Goal: Use online tool/utility: Use online tool/utility

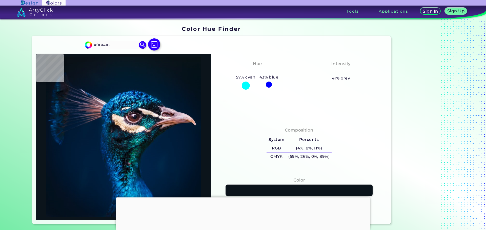
type input "#000000"
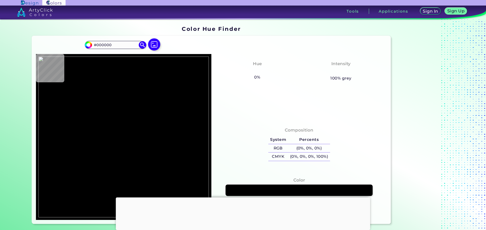
type input "#ec5e5e"
type input "#EC5E5E"
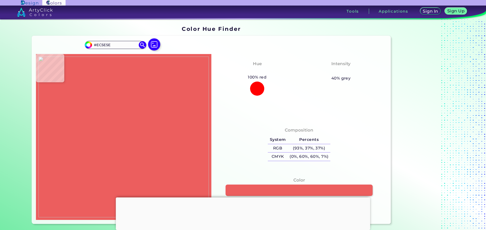
type input "#f5f1e9"
type input "#F5F1E9"
type input "#f06362"
type input "#F06362"
type input "#f3d097"
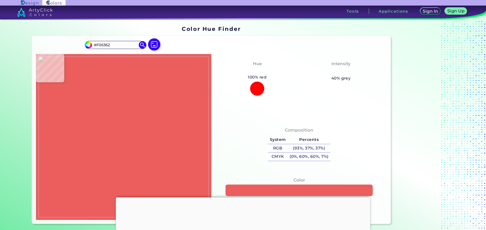
type input "#F3D097"
type input "#f4f0e8"
type input "#F4F0E8"
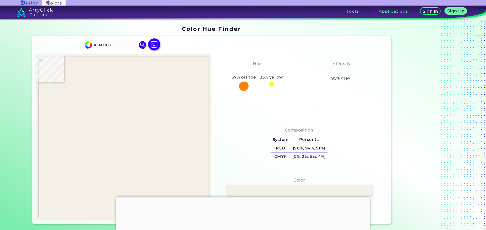
type input "#f5f1e9"
type input "#F5F1E9"
type input "#5b5a58"
type input "#5B5A58"
type input "#efcd96"
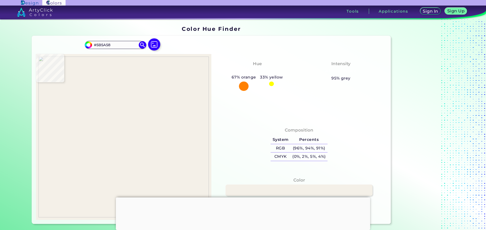
type input "#EFCD96"
type input "#f4cf96"
type input "#F4CF96"
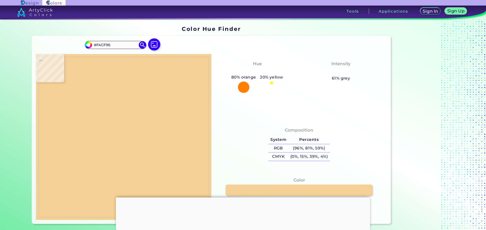
type input "#f3cf95"
type input "#F3CF95"
type input "#f4d095"
type input "#F4D095"
type input "#050404"
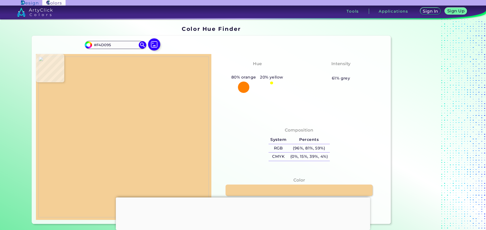
type input "#050404"
type input "#331617"
type input "#ed6463"
type input "#ED6463"
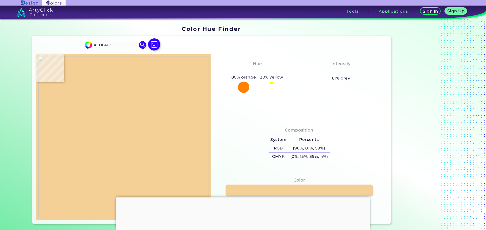
type input "#ed6564"
type input "#ED6564"
type input "#ee6564"
type input "#EE6564"
type input "#ee6464"
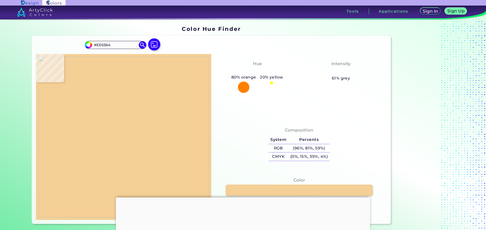
type input "#EE6464"
type input "#ef6463"
type input "#EF6463"
type input "#c1554f"
type input "#C1554F"
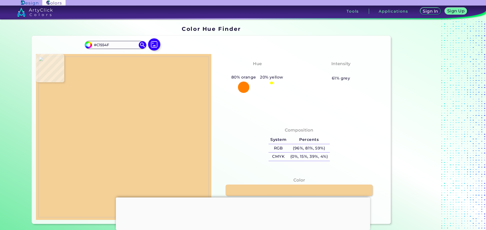
type input "#1d0c0b"
type input "#1D0C0B"
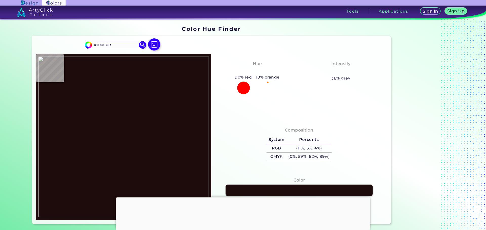
type input "#ed6463"
type input "#ED6463"
type input "#f16262"
type input "#F16262"
type input "#787776"
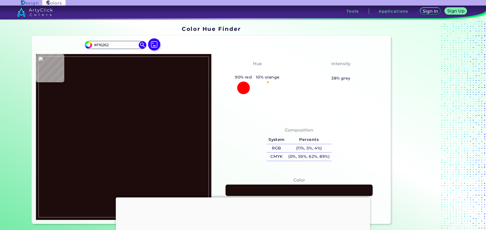
type input "#787776"
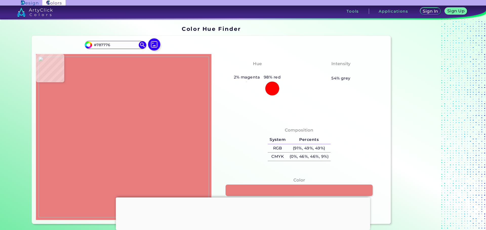
type input "#e97d7e"
type input "#E97D7E"
type input "#ef5f60"
type input "#EF5F60"
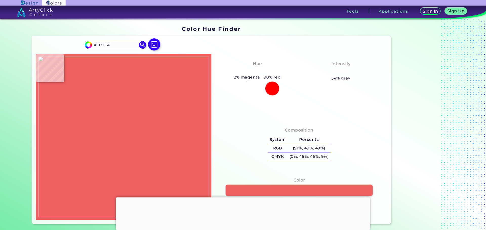
type input "#f06d6d"
type input "#F06D6D"
type input "#f6f1ec"
type input "#F6F1EC"
type input "#f5f1ea"
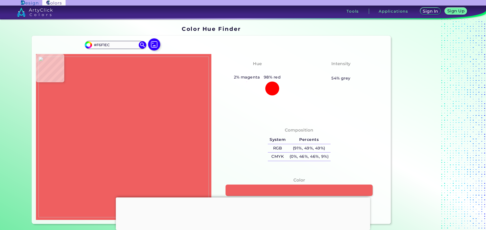
type input "#F5F1EA"
type input "#f19192"
type input "#F19192"
type input "#ec6062"
type input "#EC6062"
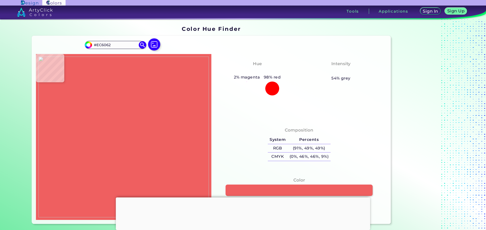
type input "#eb6062"
type input "#EB6062"
type input "#ee5f62"
type input "#EE5F62"
type input "#ed6062"
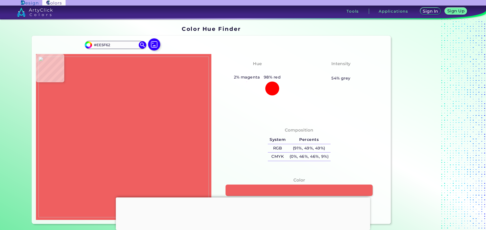
type input "#ED6062"
type input "#eb6062"
type input "#EB6062"
type input "#f09695"
type input "#F09695"
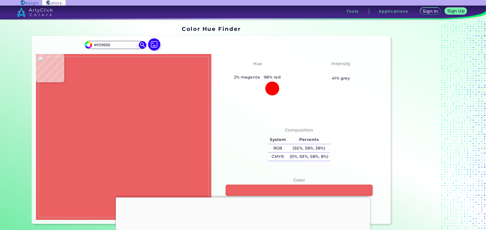
type input "#f5f4ed"
type input "#F5F4ED"
type input "#f4f1ea"
type input "#F4F1EA"
type input "#f4f0ea"
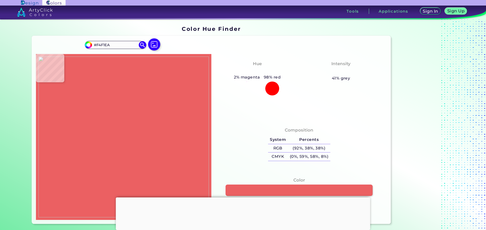
type input "#F4F0EA"
type input "#f4f0e9"
type input "#F4F0E9"
type input "#f5f1e9"
type input "#F5F1E9"
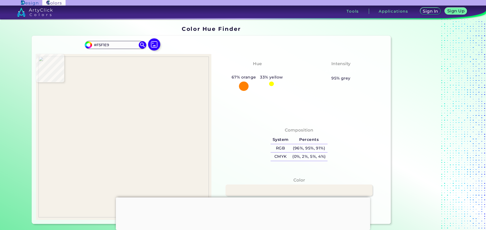
type input "#f5f1e8"
type input "#F5F1E8"
type input "#f5f1e9"
type input "#F5F1E9"
type input "#f4f0e9"
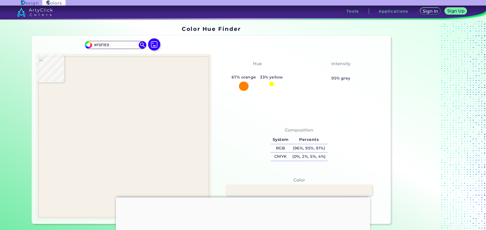
type input "#F4F0E9"
type input "#f3f0e9"
type input "#F3F0E9"
type input "#f09a98"
type input "#F09A98"
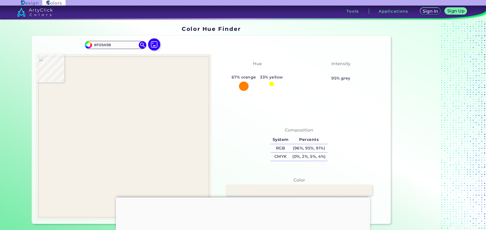
type input "#f19795"
type input "#F19795"
type input "#ed5e5d"
type input "#ED5E5D"
type input "#ee5e5d"
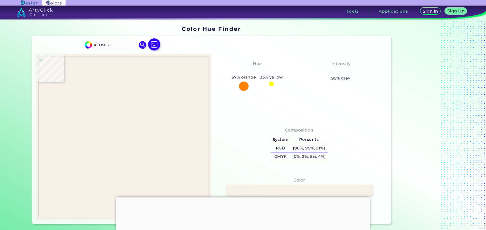
type input "#EE5E5D"
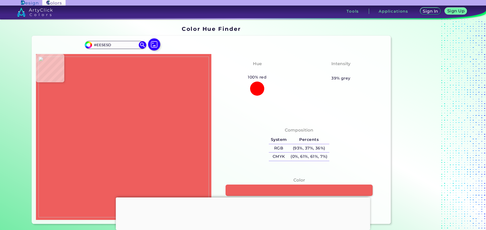
type input "#f3efe9"
type input "#F3EFE9"
type input "#f3efe8"
type input "#F3EFE8"
type input "#ec5e5e"
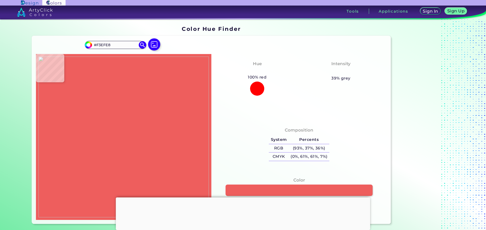
type input "#EC5E5E"
